Goal: Find specific page/section

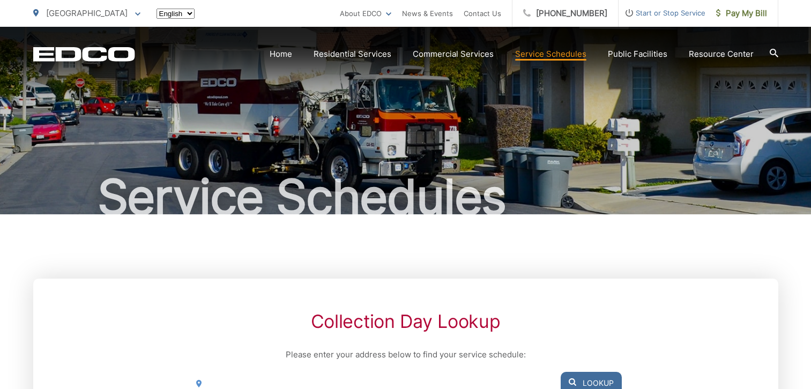
scroll to position [161, 0]
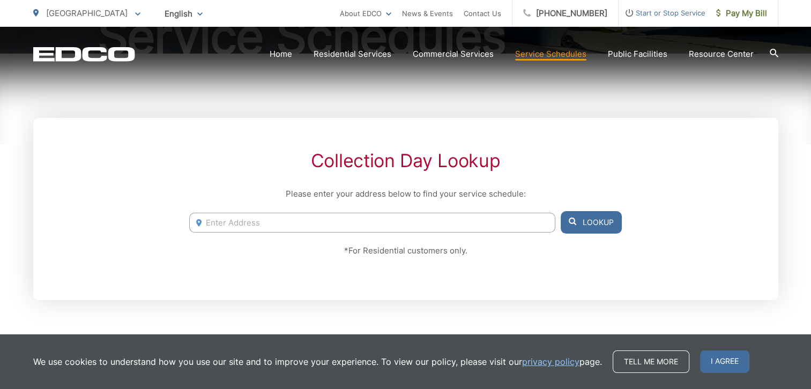
click at [367, 217] on input "Enter Address" at bounding box center [372, 223] width 366 height 20
click at [596, 225] on button "Lookup" at bounding box center [591, 222] width 61 height 23
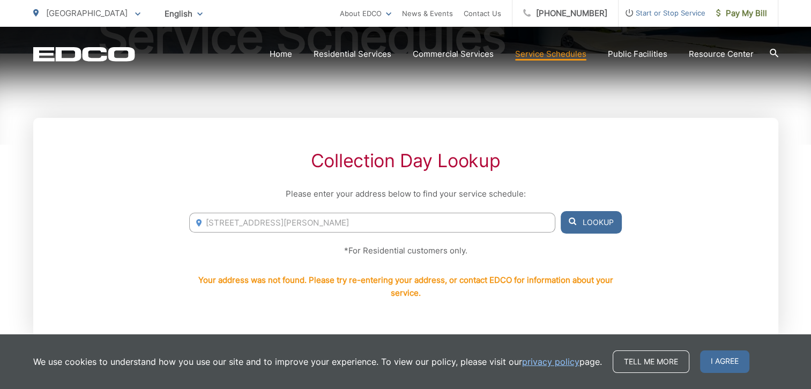
click at [341, 223] on input "17451 bernardo Center Drive" at bounding box center [372, 223] width 366 height 20
type input "17451 bernardo Center Drive 92128"
click at [600, 221] on button "Lookup" at bounding box center [591, 222] width 61 height 23
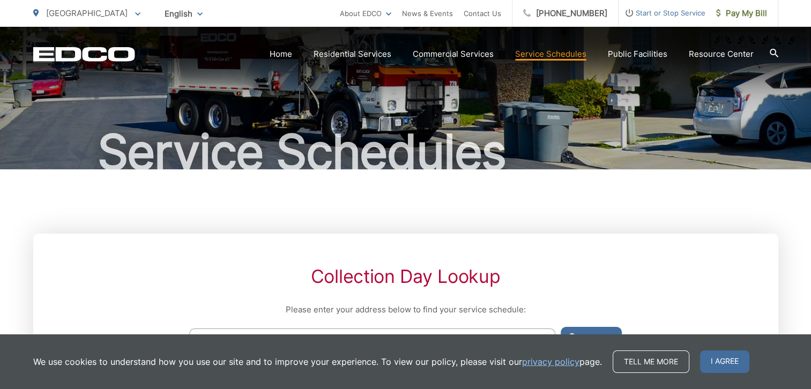
scroll to position [0, 0]
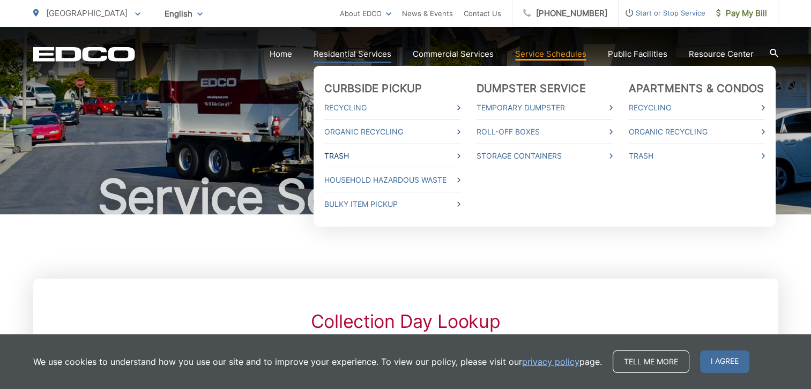
click at [343, 156] on link "Trash" at bounding box center [392, 156] width 136 height 13
click at [461, 152] on link "Trash" at bounding box center [392, 156] width 136 height 13
